Goal: Ask a question: Seek information or help from site administrators or community

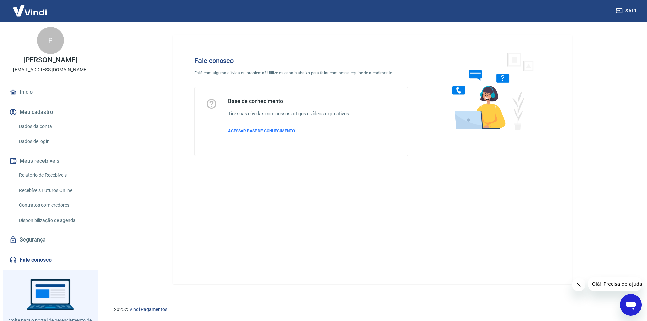
click at [635, 305] on icon "Abrir janela de mensagens" at bounding box center [630, 306] width 10 height 8
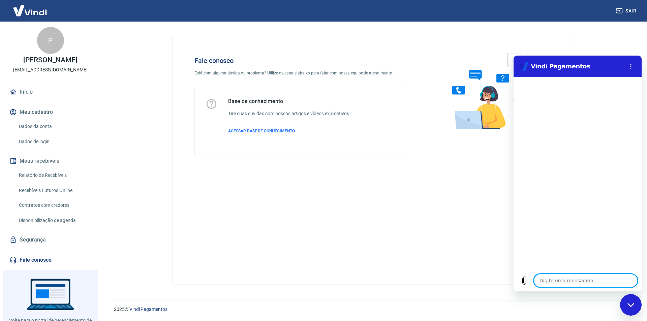
type textarea "r"
type textarea "x"
type textarea "re"
type textarea "x"
type textarea "rec"
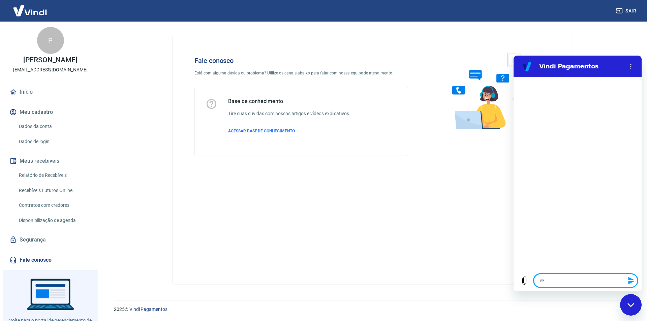
type textarea "x"
type textarea "rece"
type textarea "x"
type textarea "receb"
type textarea "x"
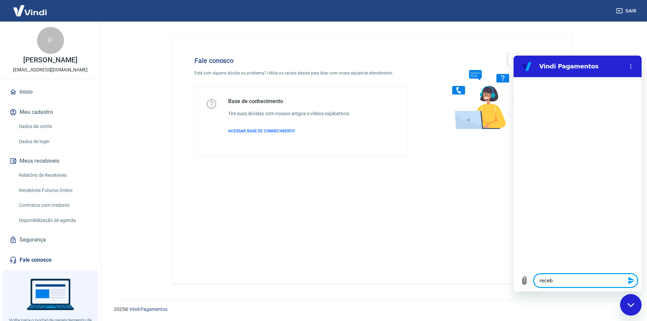
type textarea "recebi"
type textarea "x"
type textarea "recebim"
type textarea "x"
type textarea "recebime"
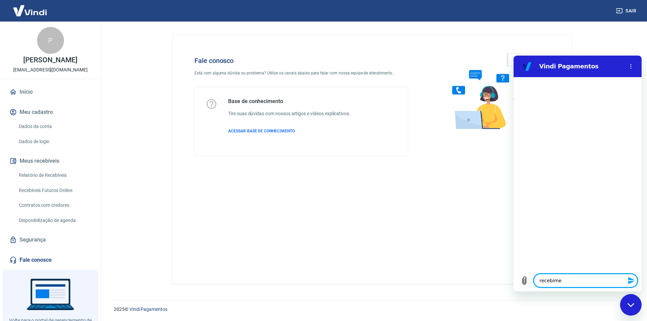
type textarea "x"
type textarea "recebimen"
type textarea "x"
type textarea "recebiment"
type textarea "x"
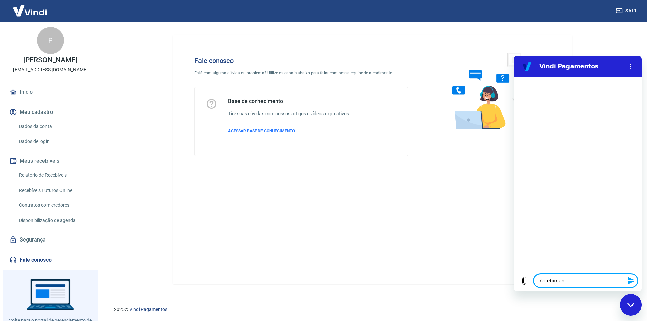
type textarea "recebimento"
type textarea "x"
type textarea "recebimentos"
type textarea "x"
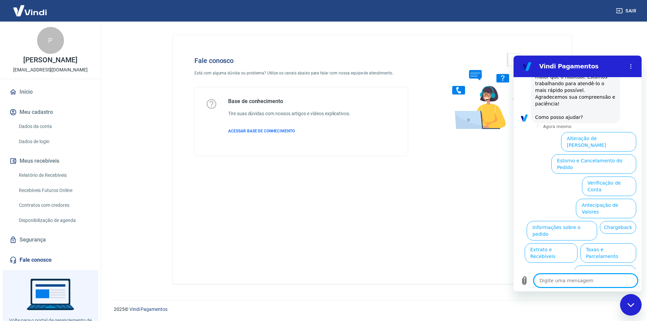
scroll to position [76, 0]
type textarea "c"
type textarea "x"
type textarea "ca"
type textarea "x"
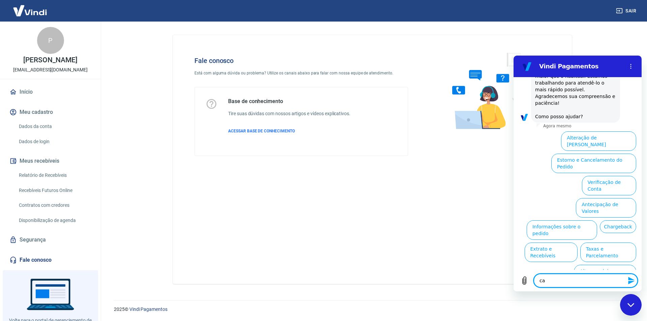
type textarea "car"
type textarea "x"
type textarea "cart"
type textarea "x"
type textarea "cartã"
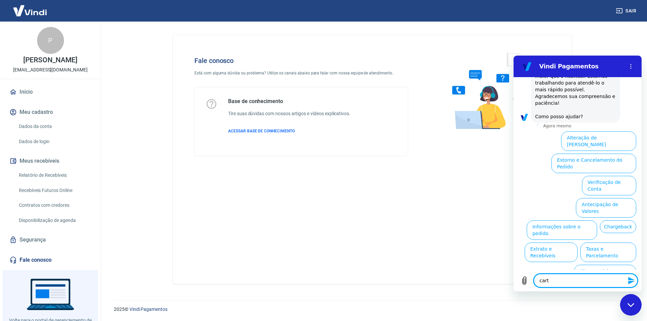
type textarea "x"
type textarea "cartão"
type textarea "x"
type textarea "cartão"
type textarea "x"
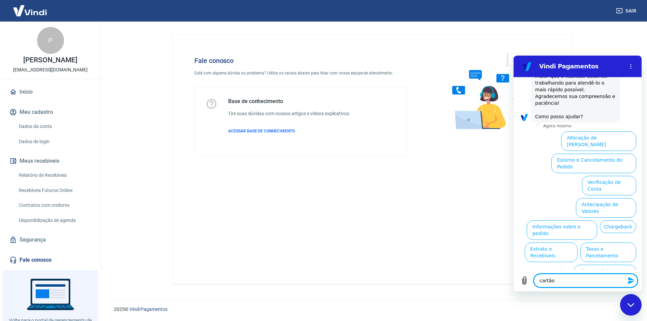
type textarea "cartão m"
type textarea "x"
type textarea "cartão ma"
type textarea "x"
type textarea "cartão mas"
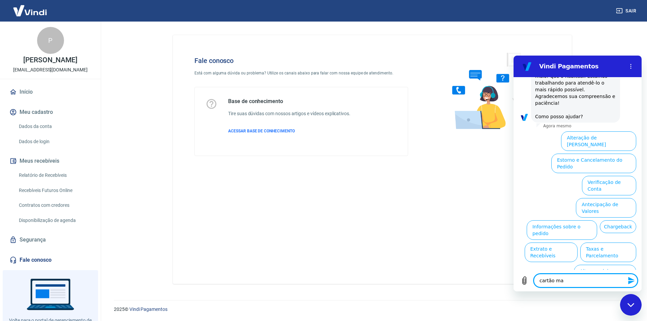
type textarea "x"
type textarea "cartão mast"
type textarea "x"
type textarea "cartão maste"
type textarea "x"
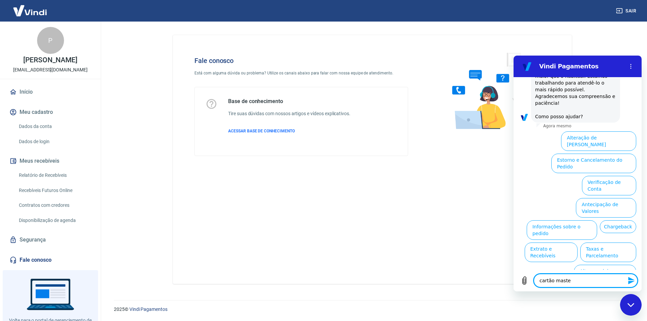
type textarea "cartão master"
type textarea "x"
type textarea "cartão master"
type textarea "x"
type textarea "cartão master n"
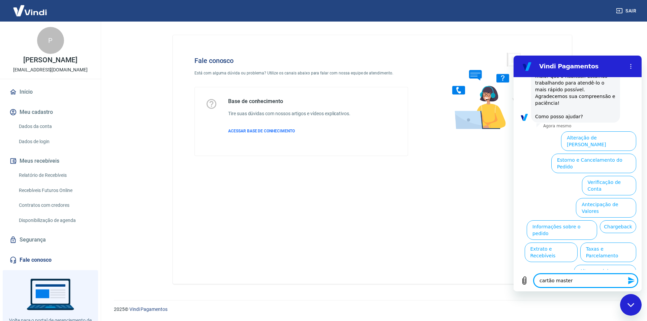
type textarea "x"
type textarea "cartão master nã"
type textarea "x"
type textarea "cartão master não"
type textarea "x"
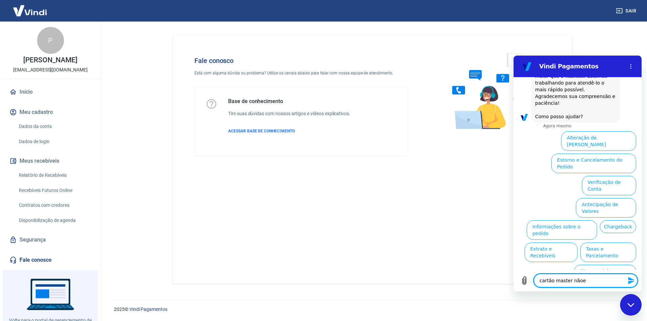
type textarea "cartão master nãoe"
type textarea "x"
type textarea "cartão master [PERSON_NAME] s"
type textarea "x"
type textarea "cartão master nãoe st"
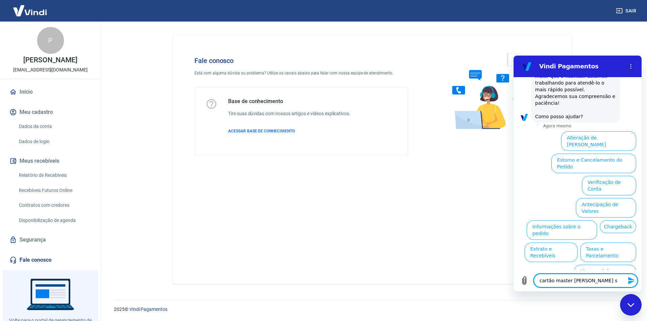
type textarea "x"
type textarea "cartão master nãoe sta"
type textarea "x"
type textarea "cartão master nãoe sta"
type textarea "x"
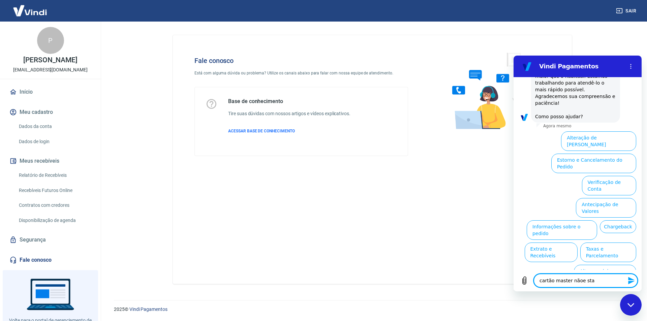
type textarea "cartão master [PERSON_NAME] sta s"
type textarea "x"
type textarea "cartão master nãoe sta se"
type textarea "x"
type textarea "cartão master nãoe sta sen"
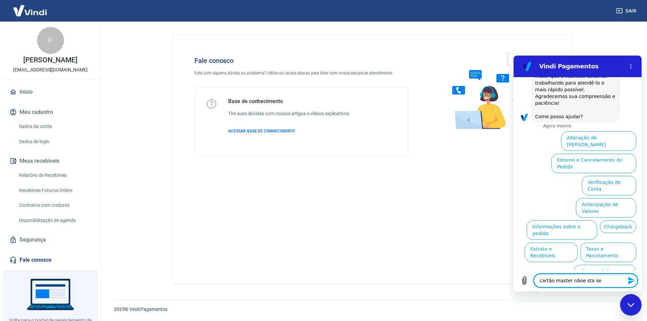
type textarea "x"
type textarea "cartão master nãoe sta send"
type textarea "x"
type textarea "cartão master nãoe sta sendo"
type textarea "x"
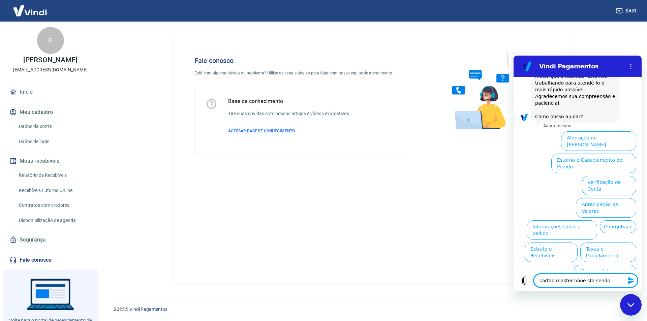
type textarea "cartão master nãoe sta sendo"
type textarea "x"
type textarea "cartão master nãoe sta sendo a"
type textarea "x"
type textarea "cartão master nãoe sta sendo ac"
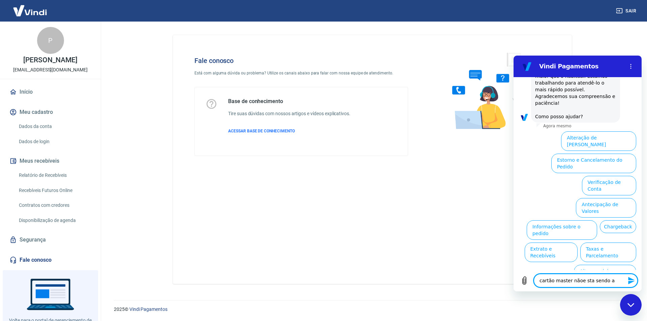
type textarea "x"
type textarea "cartão master nãoe sta sendo ace"
type textarea "x"
type textarea "cartão master nãoe sta sendo acei"
type textarea "x"
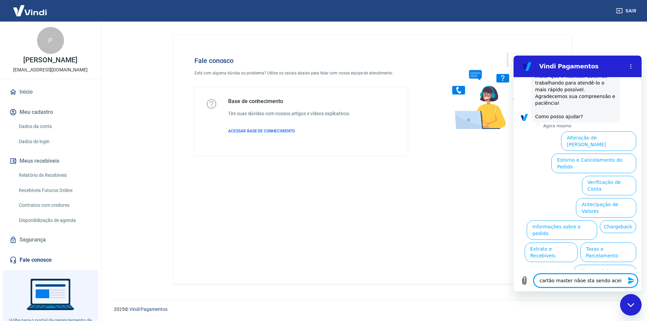
type textarea "cartão master nãoe sta sendo aceit"
type textarea "x"
type textarea "cartão master nãoe sta sendo aceito"
type textarea "x"
type textarea "cartão master não e sta sendo aceito"
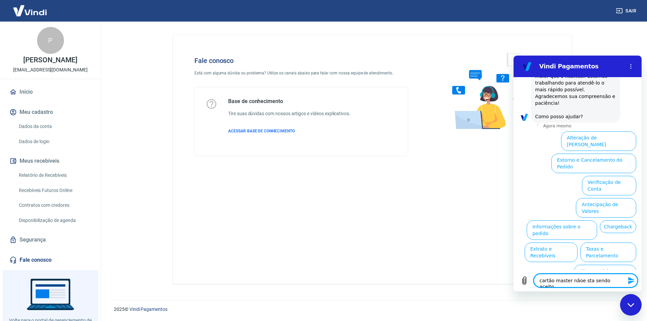
type textarea "x"
type textarea "cartão master não esta sendo aceito"
type textarea "x"
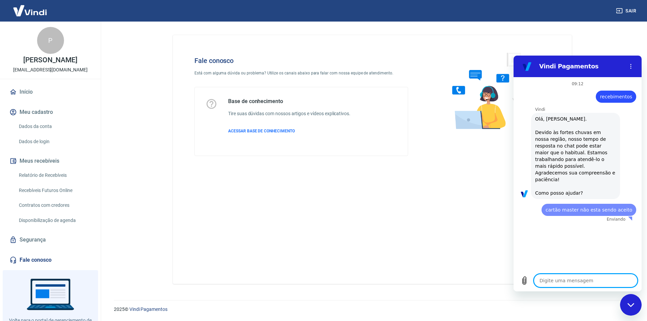
scroll to position [0, 0]
type textarea "x"
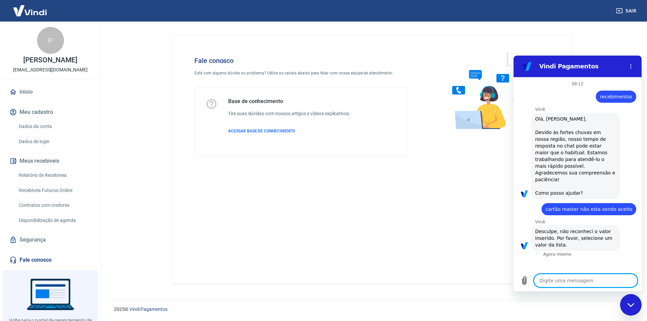
type textarea "s"
type textarea "x"
type textarea "se"
type textarea "x"
type textarea "sem"
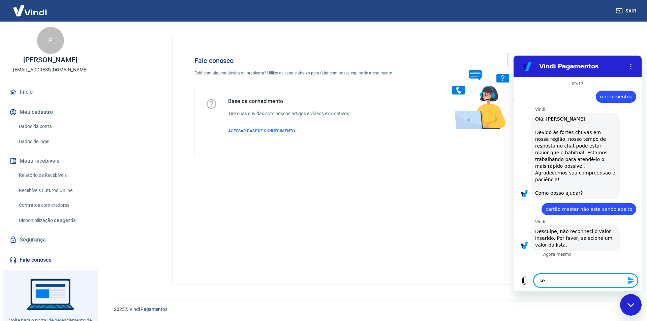
type textarea "x"
type textarea "sem"
type textarea "x"
type textarea "sem"
type textarea "x"
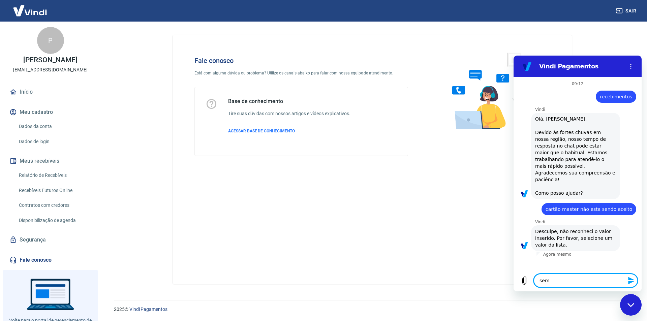
type textarea "se"
type textarea "x"
type textarea "s"
type textarea "x"
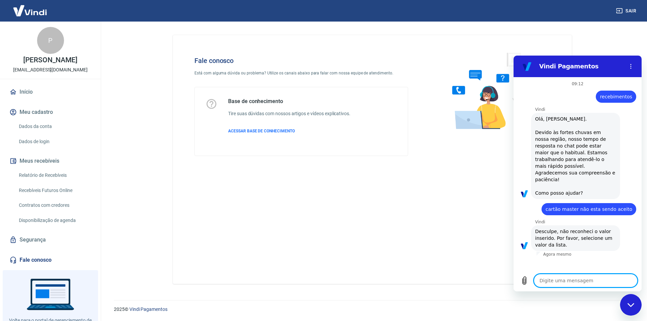
type textarea "v"
type textarea "x"
type textarea "va"
type textarea "x"
type textarea "var"
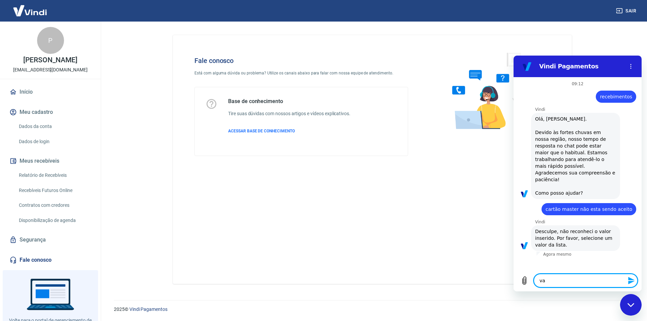
type textarea "x"
type textarea "vari"
type textarea "x"
type textarea "vario"
type textarea "x"
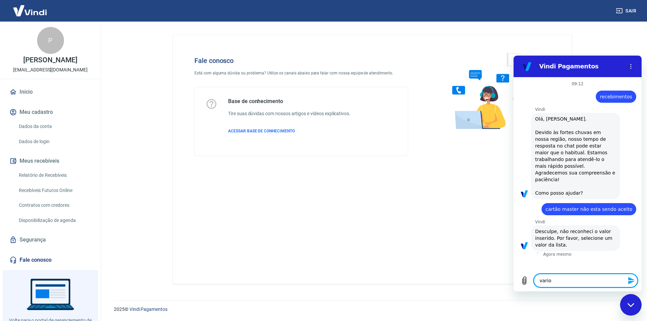
type textarea "varios"
type textarea "x"
type textarea "varios"
type textarea "x"
type textarea "varios v"
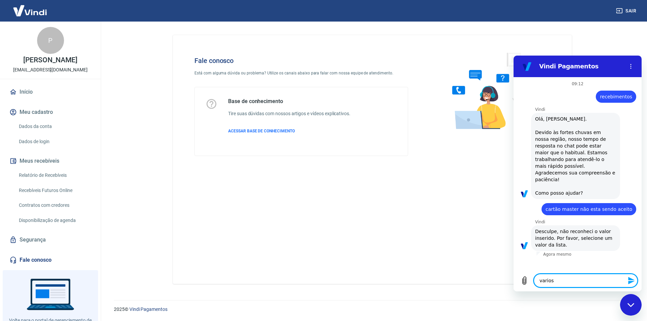
type textarea "x"
type textarea "varios va"
type textarea "x"
type textarea "varios val"
type textarea "x"
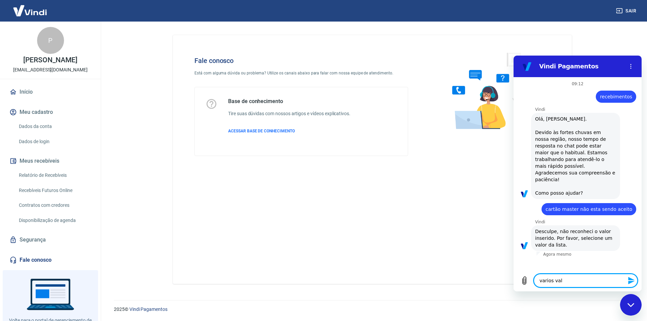
type textarea "varios valo"
type textarea "x"
type textarea "varios valor"
type textarea "x"
type textarea "varios valore"
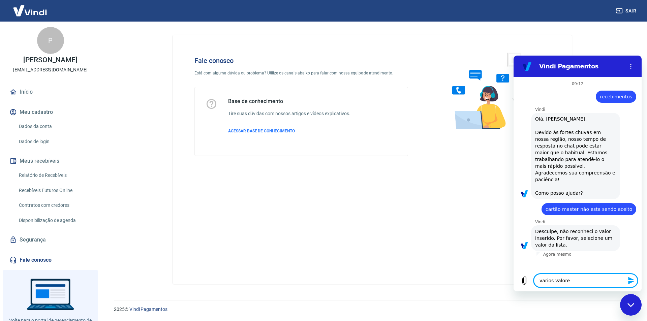
type textarea "x"
type textarea "varios valores"
type textarea "x"
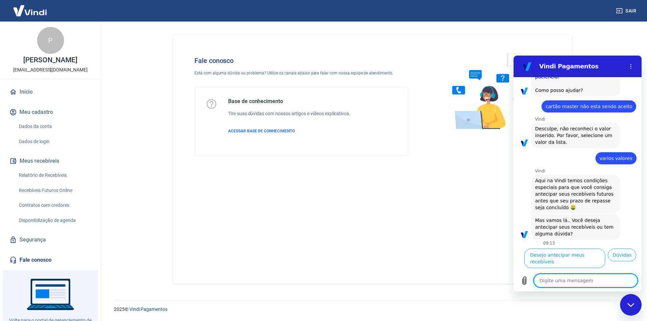
scroll to position [111, 0]
click at [621, 261] on button "Dúvidas" at bounding box center [622, 255] width 28 height 13
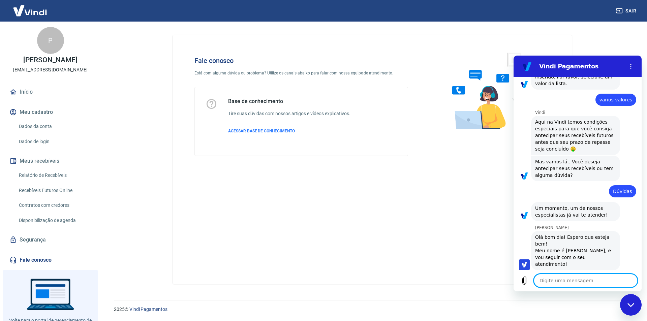
scroll to position [163, 0]
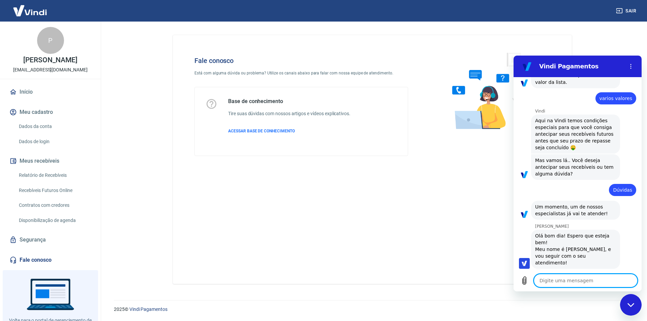
type textarea "x"
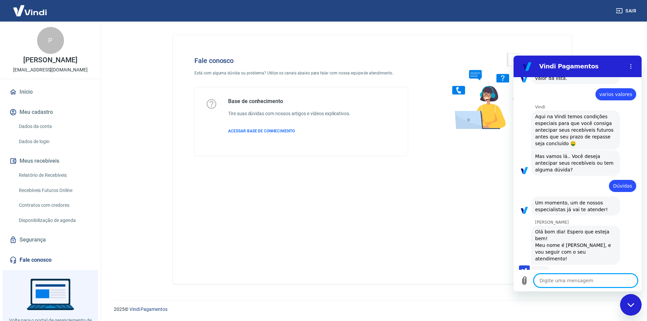
scroll to position [166, 0]
type textarea "o"
type textarea "x"
type textarea "ol"
type textarea "x"
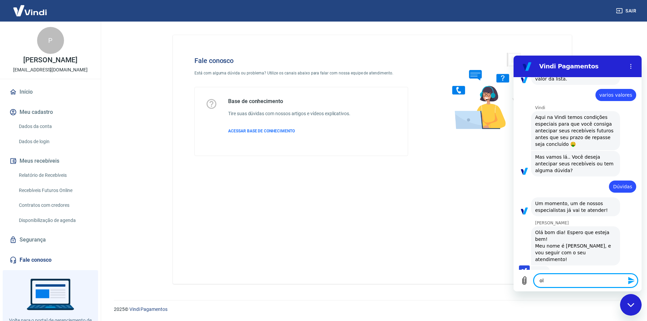
type textarea "ola"
type textarea "x"
type textarea "ola"
type textarea "x"
type textarea "ola n"
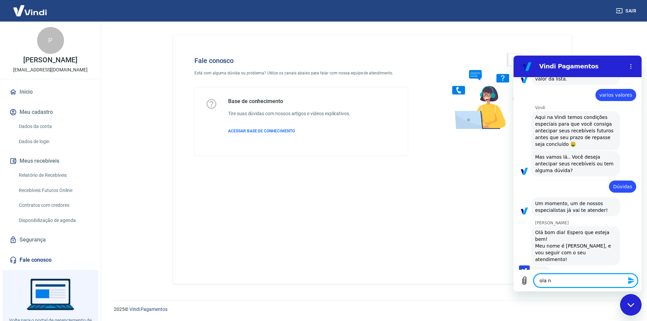
type textarea "x"
type textarea "ola na"
type textarea "x"
type textarea "[PERSON_NAME]"
type textarea "x"
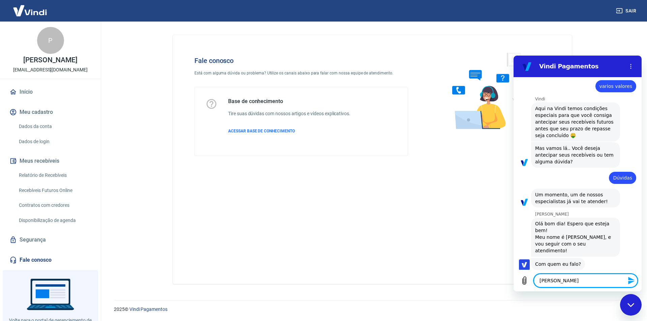
type textarea "[PERSON_NAME]"
type textarea "x"
type textarea "[PERSON_NAME],"
type textarea "x"
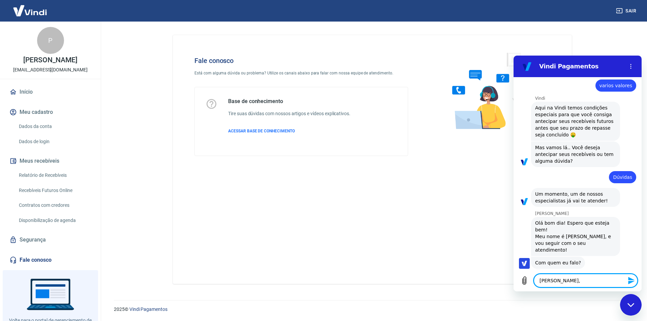
type textarea "[PERSON_NAME],"
type textarea "x"
type textarea "[PERSON_NAME], b"
type textarea "x"
type textarea "[PERSON_NAME], bo"
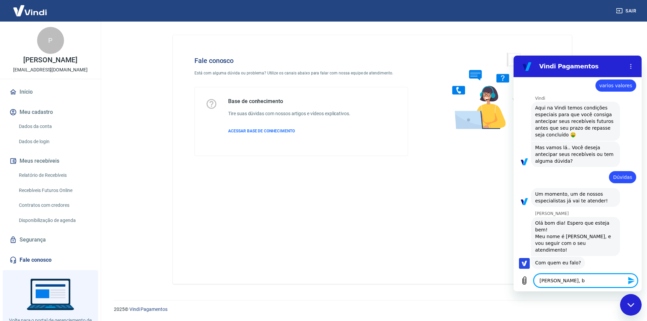
type textarea "x"
type textarea "[PERSON_NAME], bo"
type textarea "x"
type textarea "[PERSON_NAME], bo"
type textarea "x"
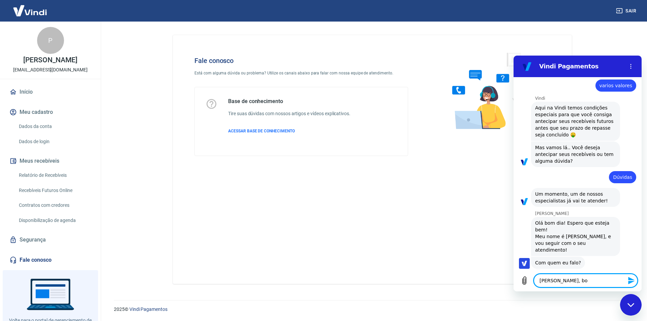
type textarea "[PERSON_NAME], bom"
type textarea "x"
type textarea "[PERSON_NAME], bom"
type textarea "x"
type textarea "[PERSON_NAME], bom d"
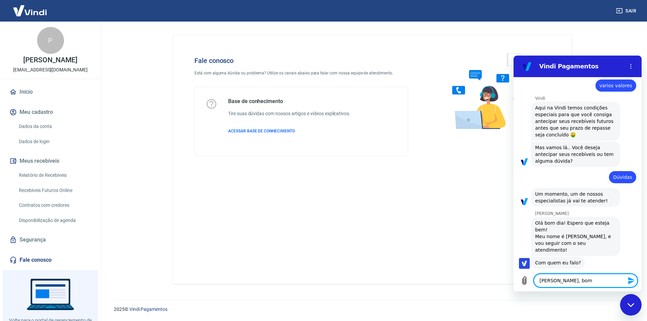
type textarea "x"
type textarea "[PERSON_NAME], bom di"
type textarea "x"
type textarea "[PERSON_NAME], bom dia"
type textarea "x"
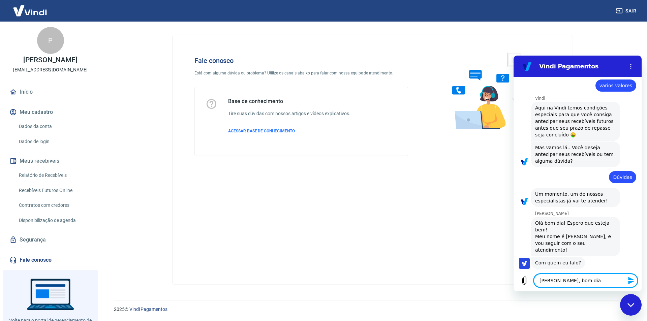
type textarea "[PERSON_NAME], bom dia,"
type textarea "x"
type textarea "[PERSON_NAME], bom dia,"
type textarea "x"
type textarea "[PERSON_NAME], bom dia, t"
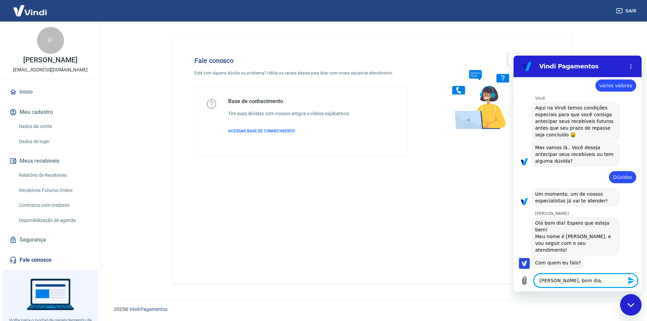
type textarea "x"
type textarea "[PERSON_NAME], bom dia, tu"
type textarea "x"
type textarea "[PERSON_NAME], bom dia, tud"
type textarea "x"
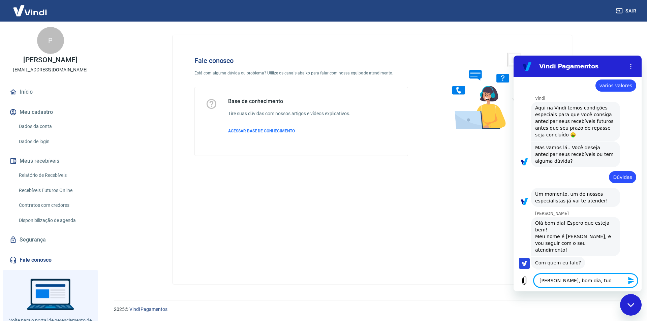
type textarea "[PERSON_NAME], bom dia, tudo"
type textarea "x"
type textarea "[PERSON_NAME], bom dia, tudo"
type textarea "x"
type textarea "[PERSON_NAME], bom dia, tudo b"
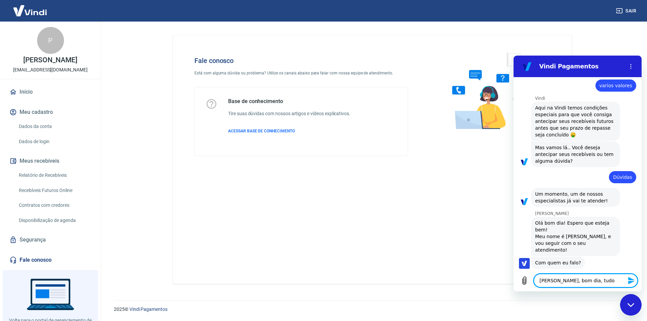
type textarea "x"
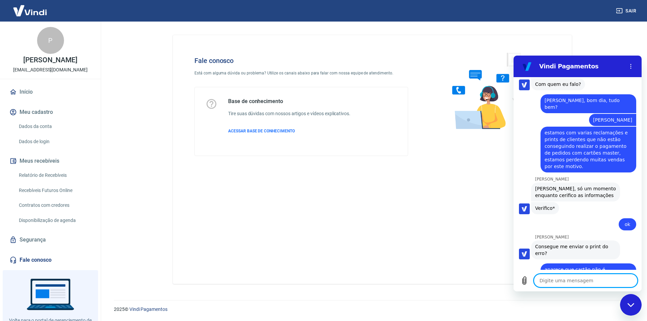
scroll to position [367, 0]
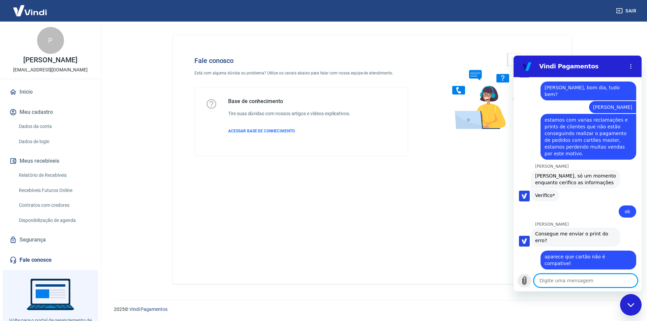
click at [521, 281] on icon "Carregar arquivo" at bounding box center [524, 280] width 8 height 8
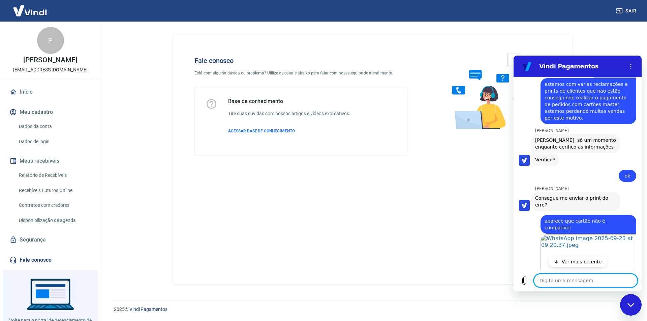
scroll to position [453, 0]
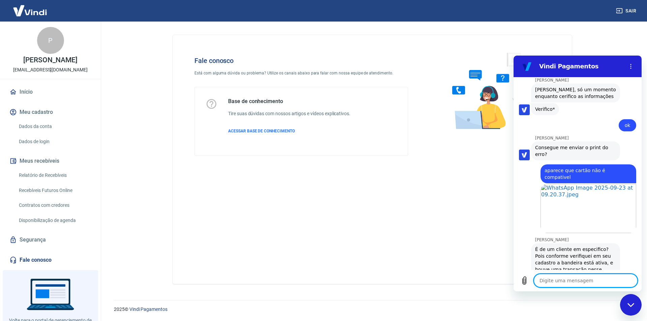
click at [587, 280] on textarea at bounding box center [585, 280] width 104 height 13
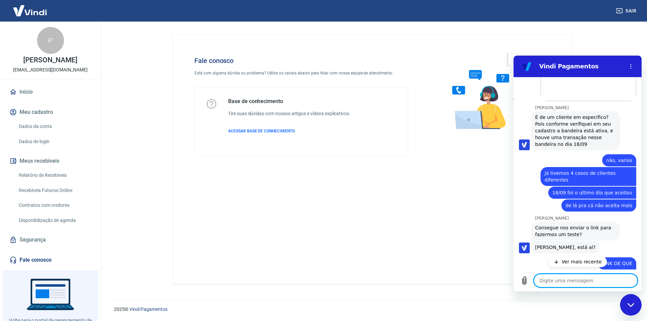
scroll to position [607, 0]
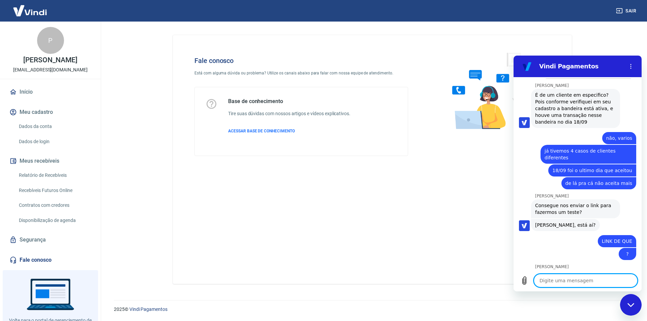
paste textarea "[URL][DOMAIN_NAME]"
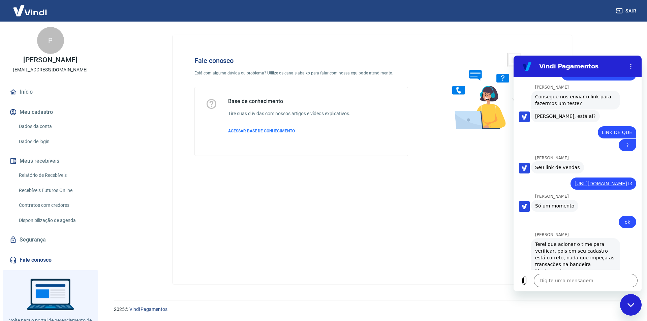
scroll to position [724, 0]
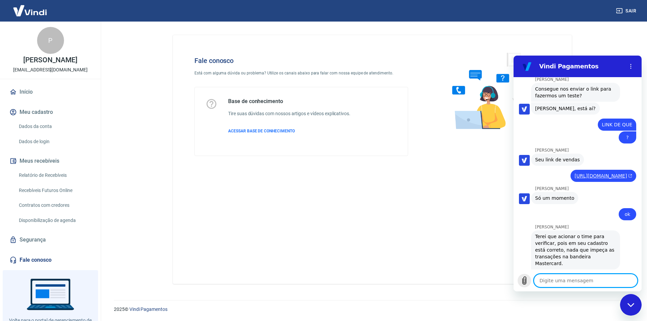
click at [522, 282] on icon "Carregar arquivo" at bounding box center [524, 281] width 4 height 8
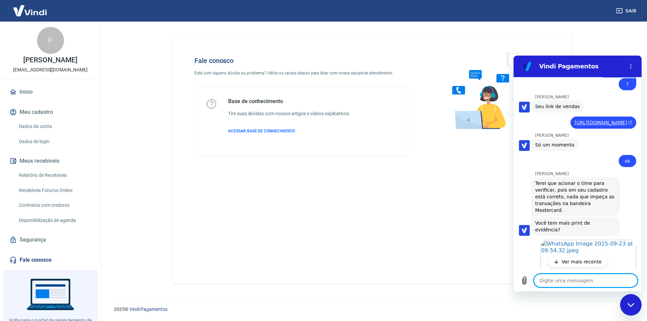
scroll to position [799, 0]
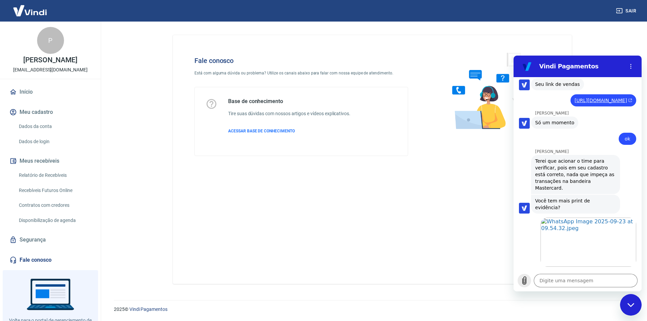
click at [524, 281] on icon "Carregar arquivo" at bounding box center [524, 280] width 8 height 8
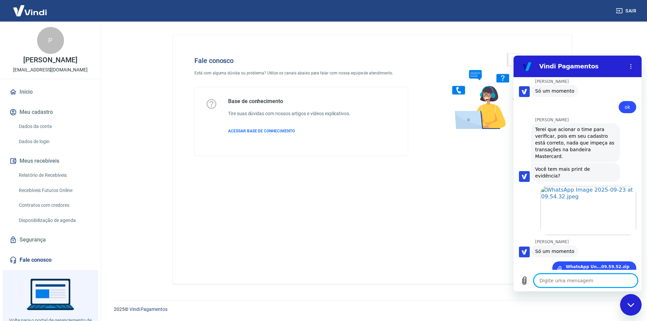
scroll to position [832, 0]
click at [522, 282] on icon "Carregar arquivo" at bounding box center [524, 281] width 4 height 8
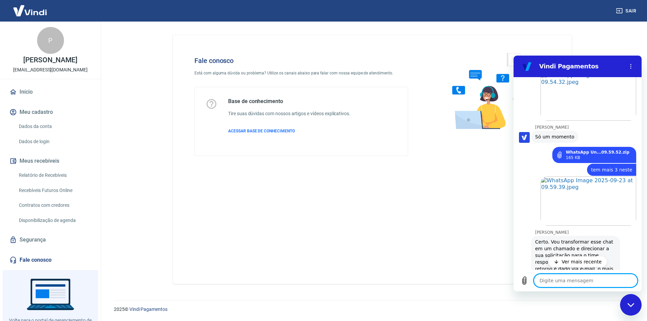
scroll to position [958, 0]
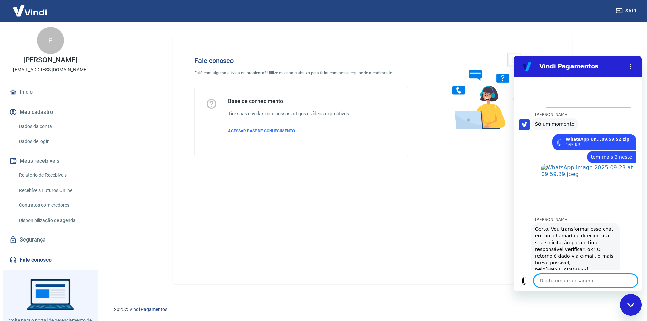
click at [579, 279] on textarea at bounding box center [585, 280] width 104 height 13
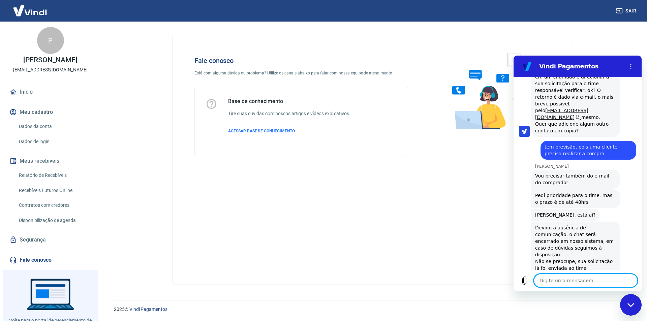
scroll to position [1118, 0]
